Goal: Task Accomplishment & Management: Complete application form

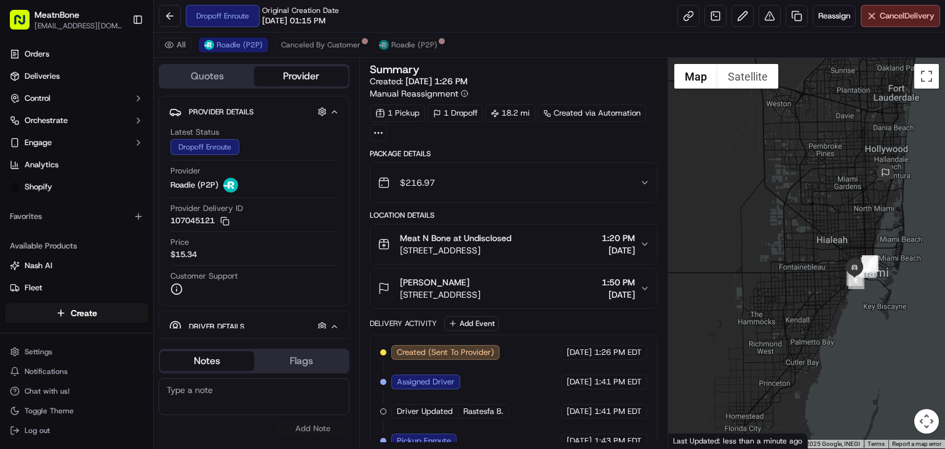
drag, startPoint x: 791, startPoint y: 266, endPoint x: 925, endPoint y: 200, distance: 149.4
click at [925, 200] on div at bounding box center [806, 253] width 277 height 391
click at [852, 260] on img at bounding box center [855, 268] width 20 height 20
click at [567, 353] on span "[DATE]" at bounding box center [579, 352] width 25 height 11
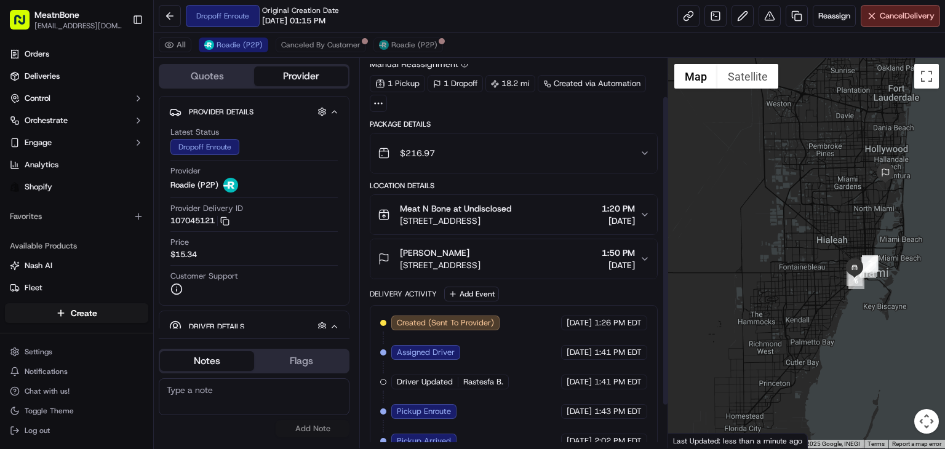
scroll to position [49, 0]
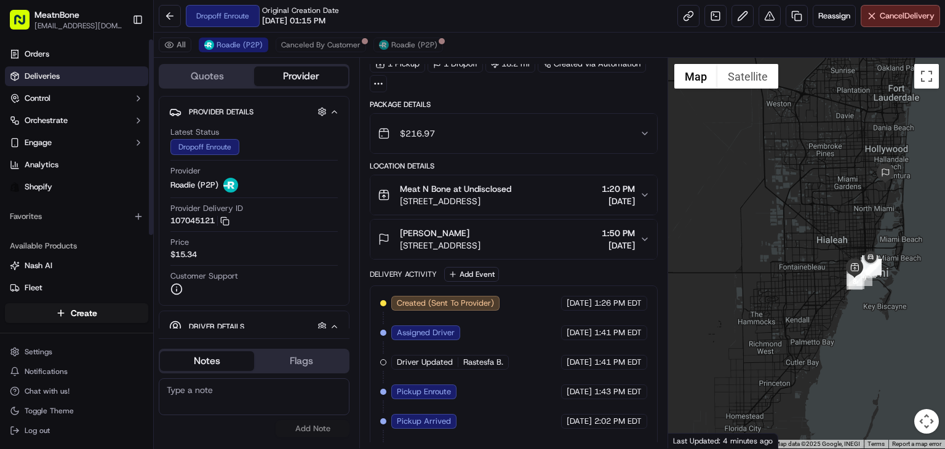
click at [57, 86] on link "Deliveries" at bounding box center [76, 76] width 143 height 20
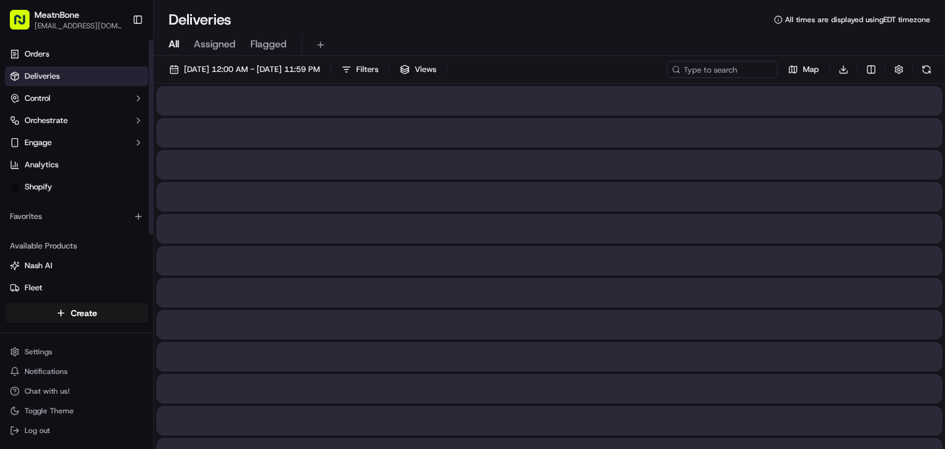
click at [52, 316] on html "MeatnBone [EMAIL_ADDRESS][DOMAIN_NAME] Toggle Sidebar Orders Deliveries Control…" at bounding box center [472, 224] width 945 height 449
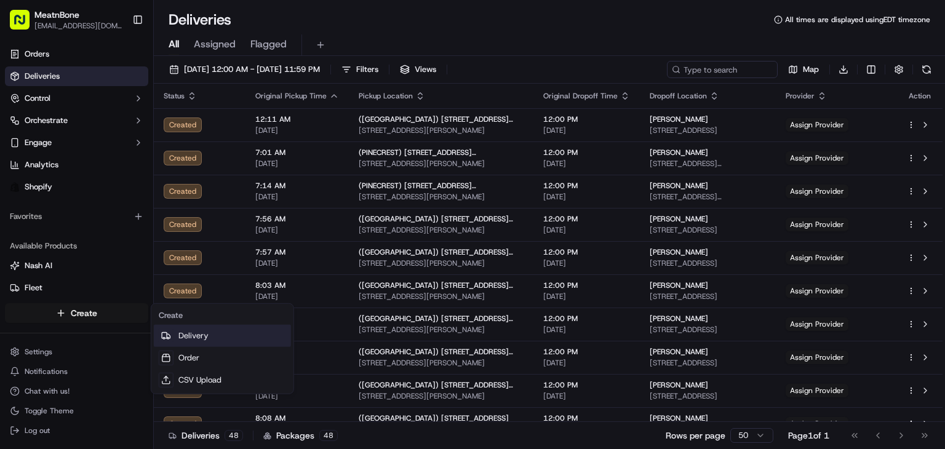
click at [167, 333] on icon at bounding box center [166, 336] width 10 height 10
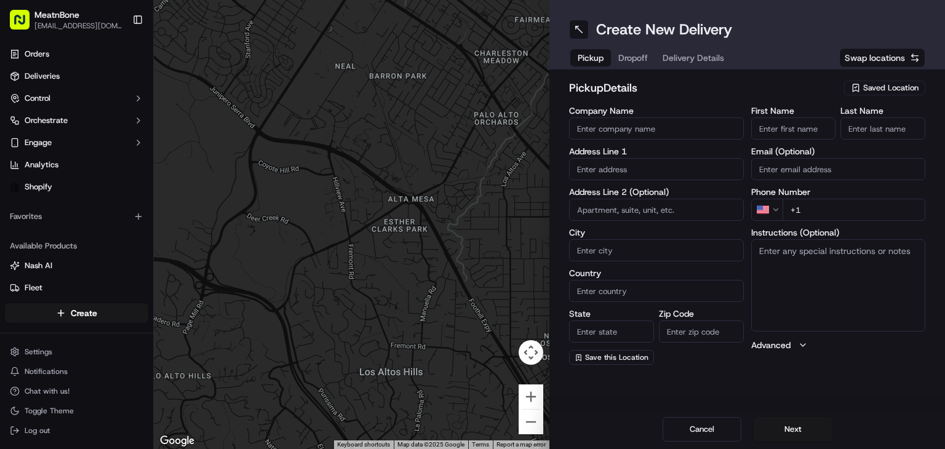
click at [868, 89] on span "Saved Location" at bounding box center [890, 87] width 55 height 11
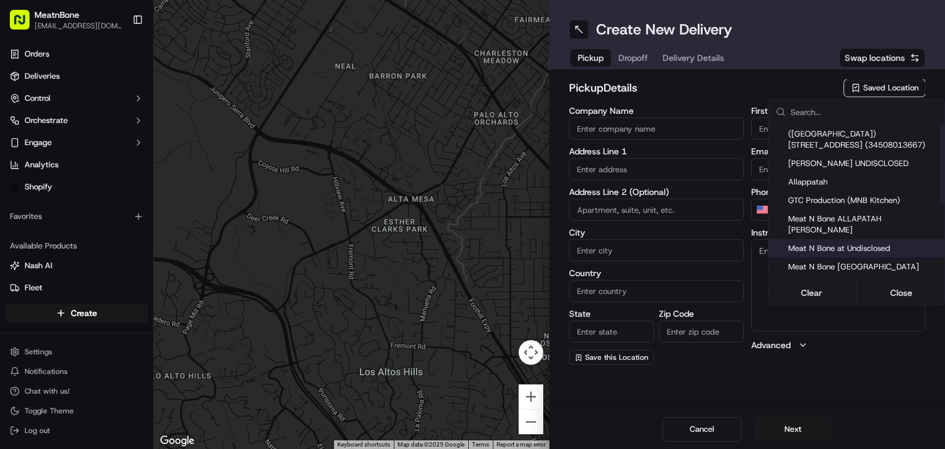
click at [869, 244] on div "Meat N Bone at Undisclosed" at bounding box center [856, 248] width 176 height 18
type input "Meat N Bone at Undisclosed"
type input "2207 Coral Wy"
type input "Coral Gables"
type input "US"
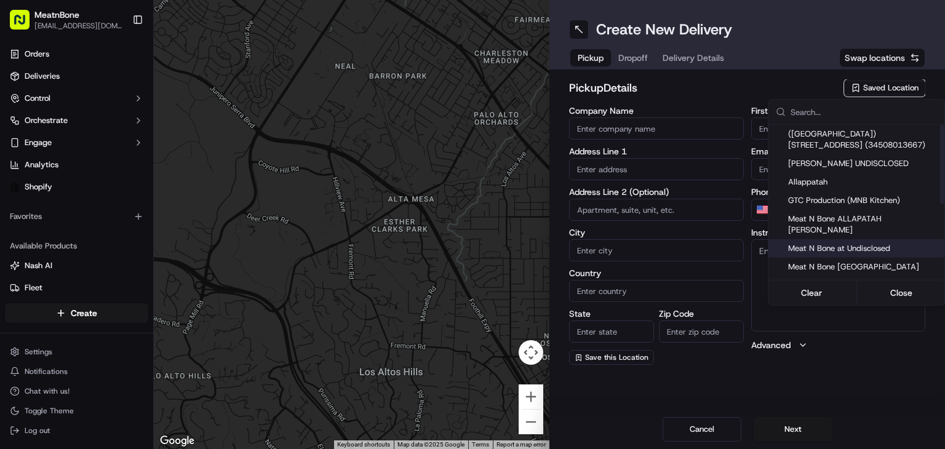
type input "FL"
type input "33145"
type input "Meat N"
type input "Bone"
type input "[PHONE_NUMBER]"
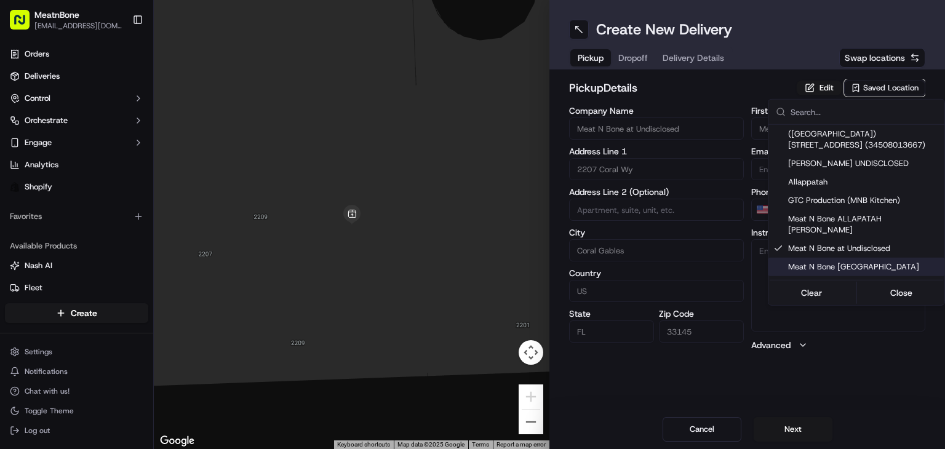
click at [797, 431] on html "MeatnBone [EMAIL_ADDRESS][DOMAIN_NAME] Toggle Sidebar Orders Deliveries Control…" at bounding box center [472, 224] width 945 height 449
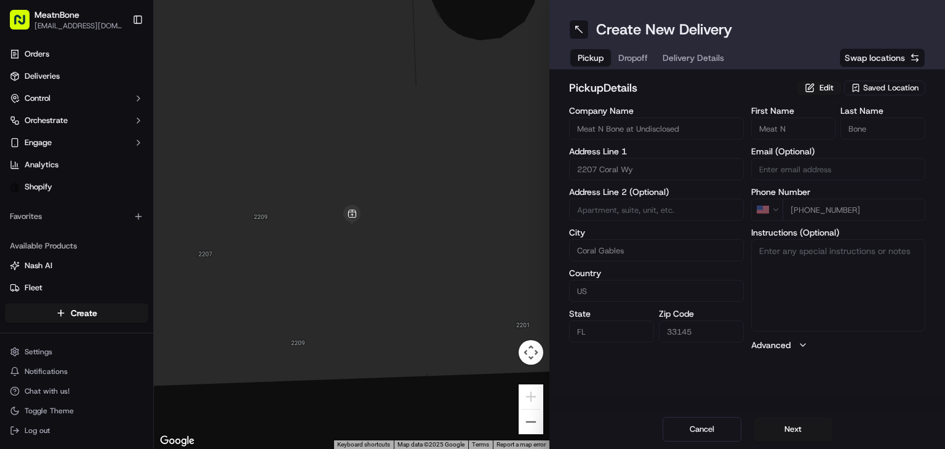
click at [797, 431] on button "Next" at bounding box center [793, 429] width 79 height 25
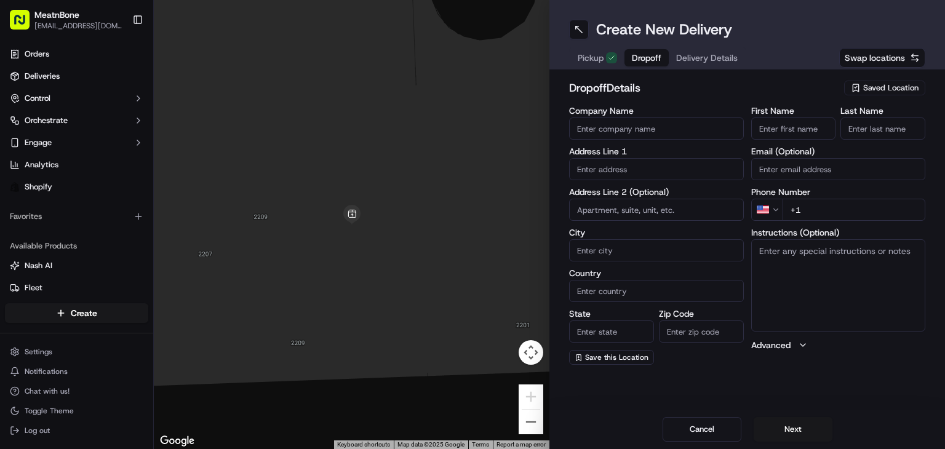
click at [651, 156] on div "Address Line 1" at bounding box center [656, 163] width 175 height 33
click at [643, 167] on input "text" at bounding box center [656, 169] width 175 height 22
paste input "[URL][DOMAIN_NAME]"
type input "[URL][DOMAIN_NAME]"
